Goal: Task Accomplishment & Management: Complete application form

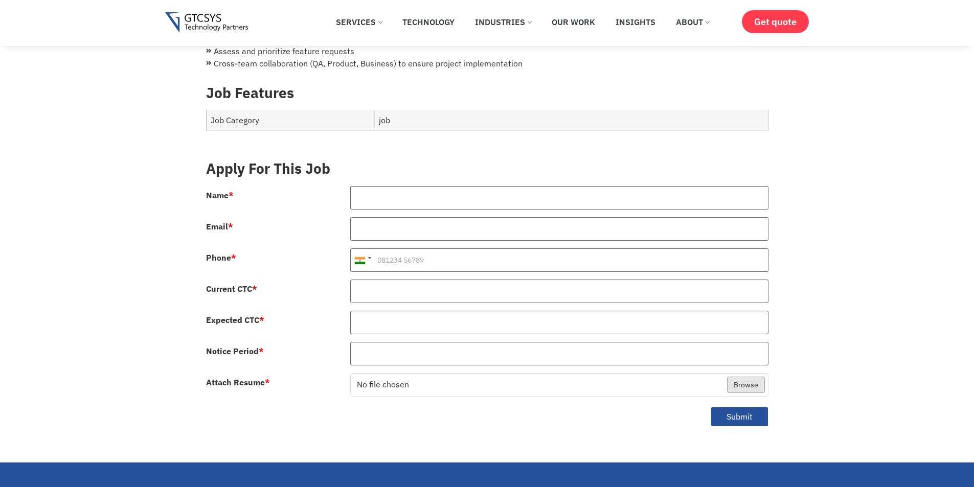
scroll to position [307, 0]
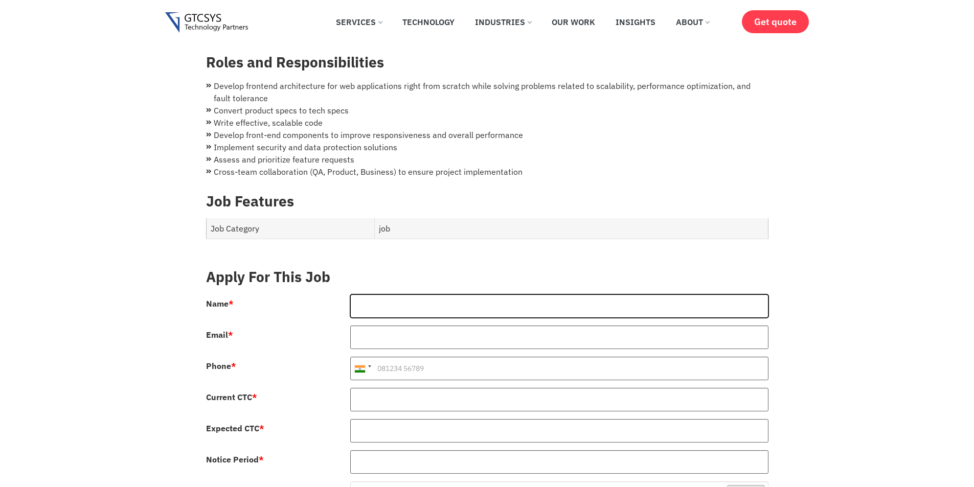
type input "€"
type input "Minhaj"
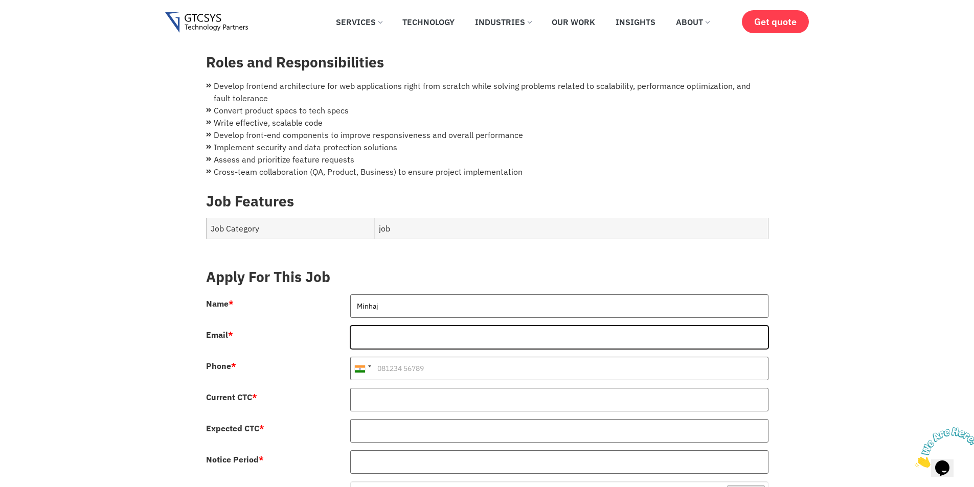
click at [381, 339] on input "Email *" at bounding box center [559, 338] width 418 height 24
type input "[EMAIL_ADDRESS][DOMAIN_NAME]"
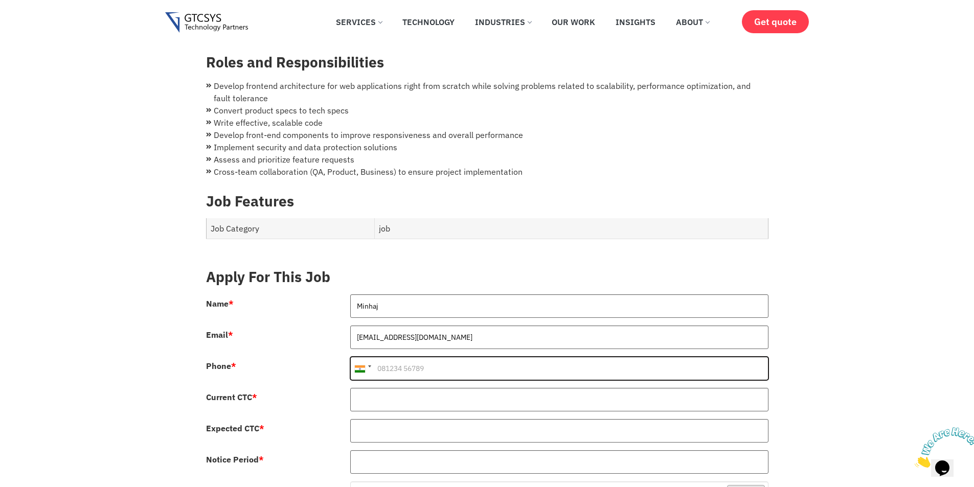
click at [397, 367] on input "Phone *" at bounding box center [559, 369] width 418 height 24
type input "9924052839"
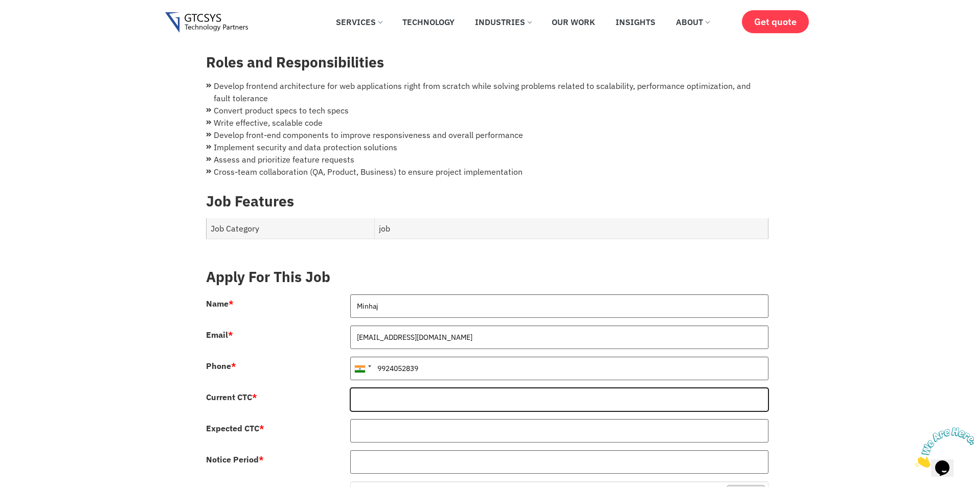
click at [389, 388] on input "Current CTC *" at bounding box center [559, 400] width 418 height 24
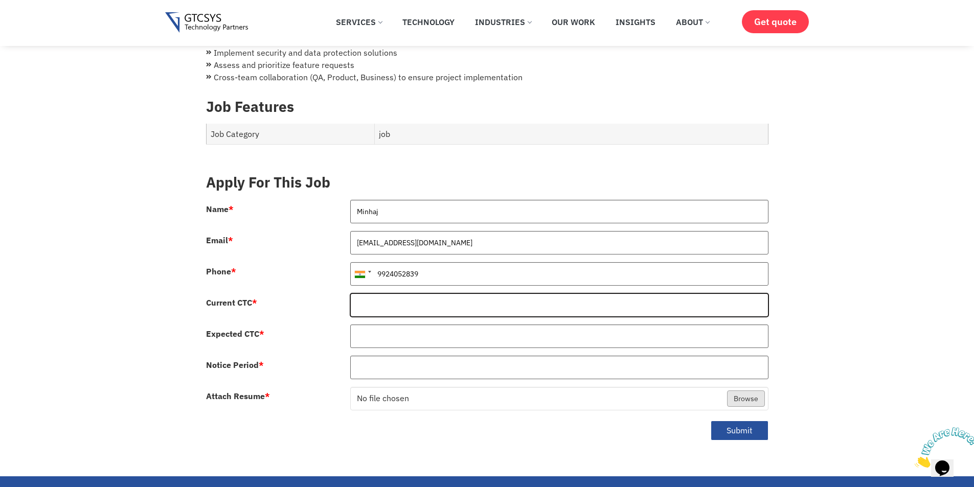
scroll to position [409, 0]
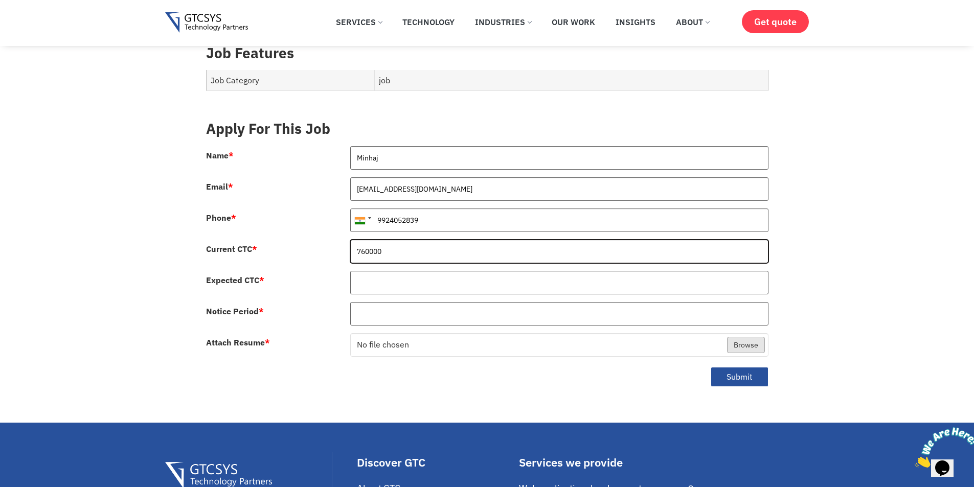
type input "760000"
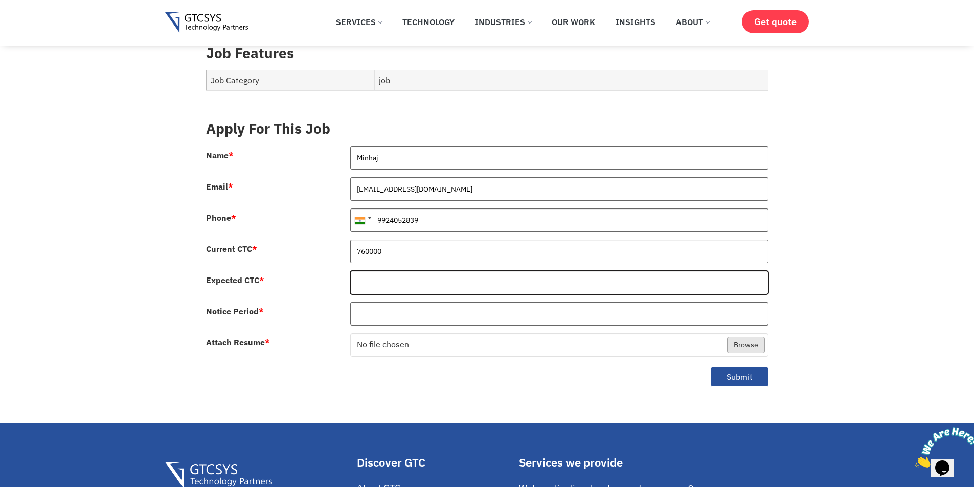
click at [359, 271] on input "Expected CTC *" at bounding box center [559, 283] width 418 height 24
type input "900000"
click at [382, 303] on input "Notice Period *" at bounding box center [559, 314] width 418 height 24
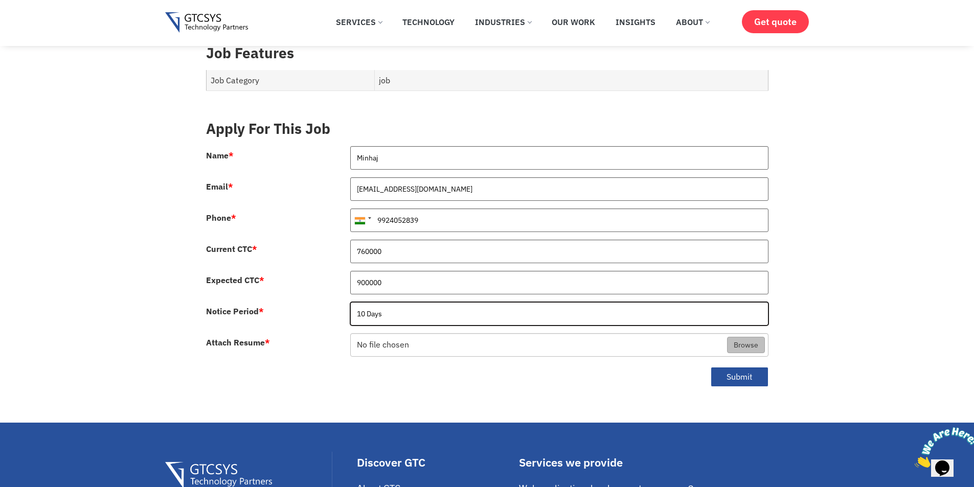
type input "10 Days"
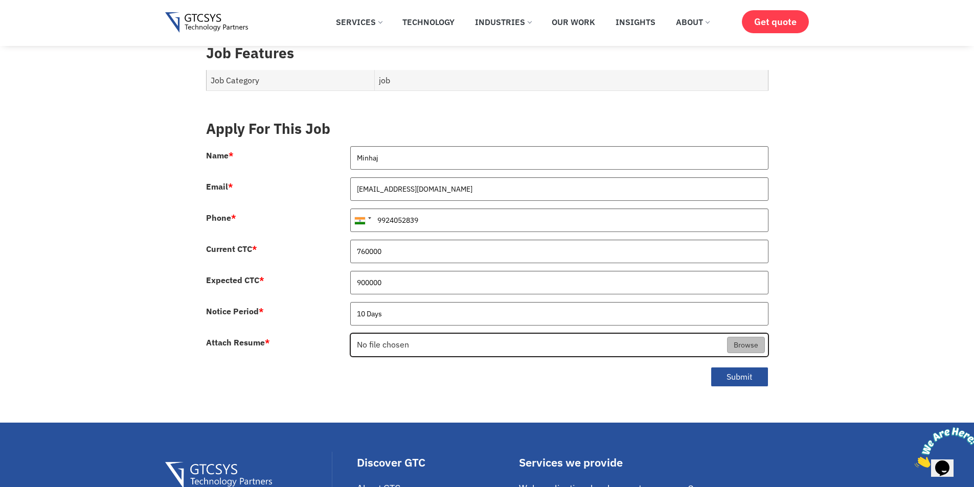
click at [401, 340] on input "Attach Resume *" at bounding box center [559, 346] width 417 height 24
type input "C:\fakepath\Minhaj.pdf"
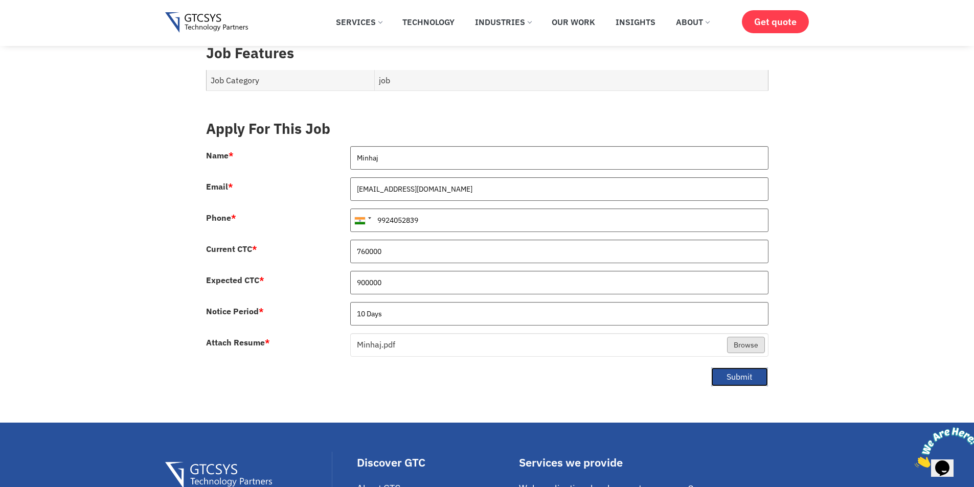
click at [735, 367] on button "Submit" at bounding box center [740, 377] width 58 height 20
